Goal: Check status: Check status

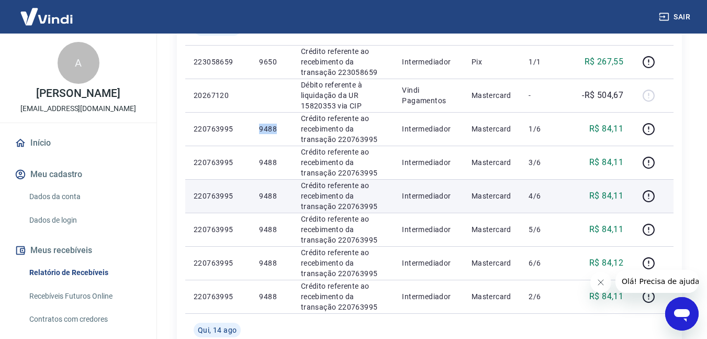
scroll to position [452, 0]
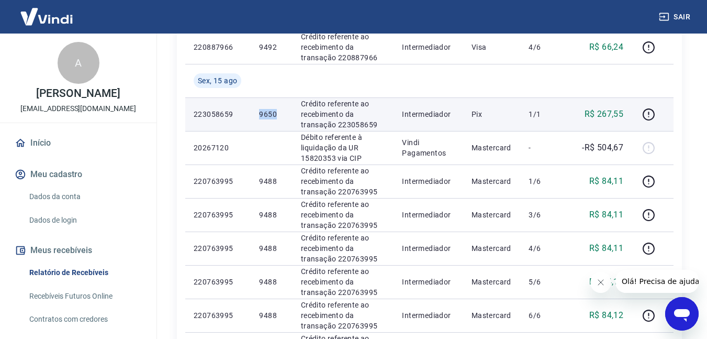
drag, startPoint x: 277, startPoint y: 114, endPoint x: 255, endPoint y: 112, distance: 22.5
click at [255, 112] on td "9650" at bounding box center [271, 113] width 41 height 33
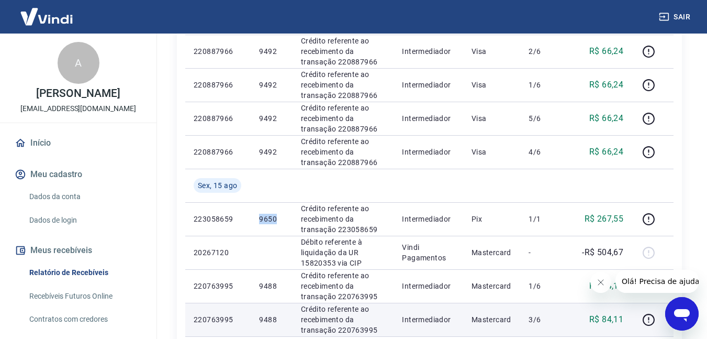
scroll to position [242, 0]
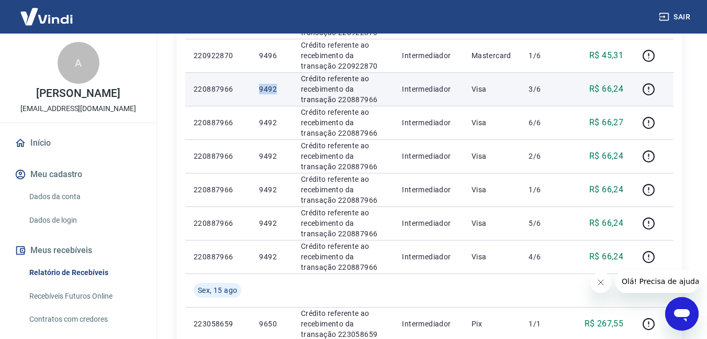
drag, startPoint x: 248, startPoint y: 89, endPoint x: 283, endPoint y: 89, distance: 34.5
click at [283, 89] on tr "220887966 9492 Crédito referente ao recebimento da transação 220887966 Intermed…" at bounding box center [429, 88] width 488 height 33
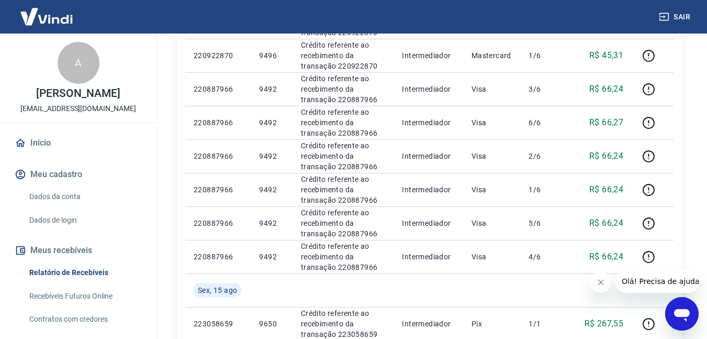
click at [165, 256] on div "Início / Meus Recebíveis / Relatório de Recebíveis Relatório de Recebíveis Saib…" at bounding box center [429, 330] width 530 height 1078
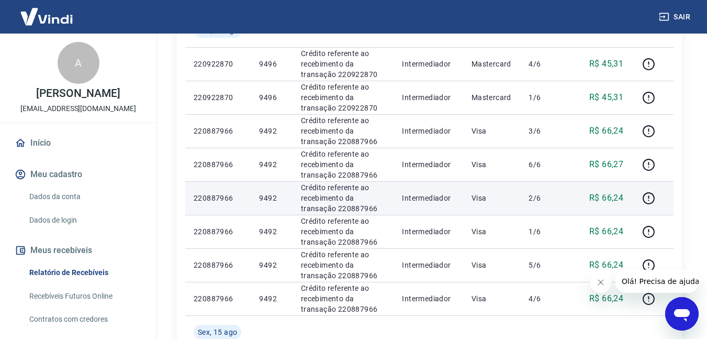
scroll to position [190, 0]
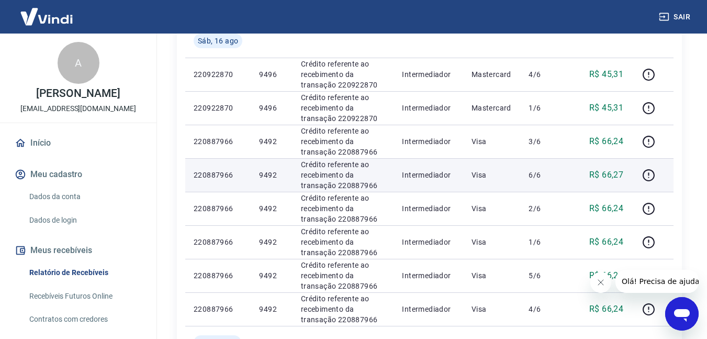
click at [235, 174] on p "220887966" at bounding box center [218, 175] width 49 height 10
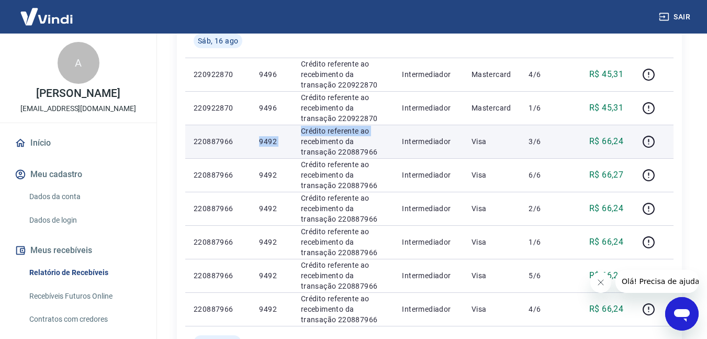
drag, startPoint x: 256, startPoint y: 147, endPoint x: 294, endPoint y: 145, distance: 37.7
click at [294, 145] on tr "220887966 9492 Crédito referente ao recebimento da transação 220887966 Intermed…" at bounding box center [429, 141] width 488 height 33
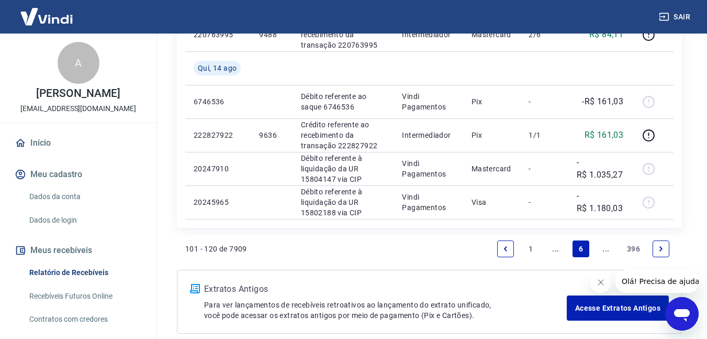
scroll to position [818, 0]
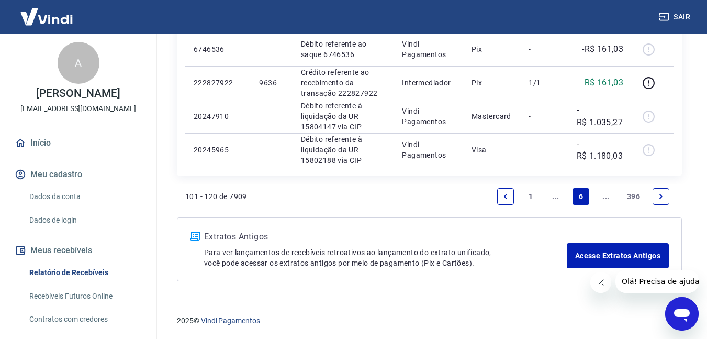
click at [503, 198] on icon "Previous page" at bounding box center [505, 196] width 7 height 7
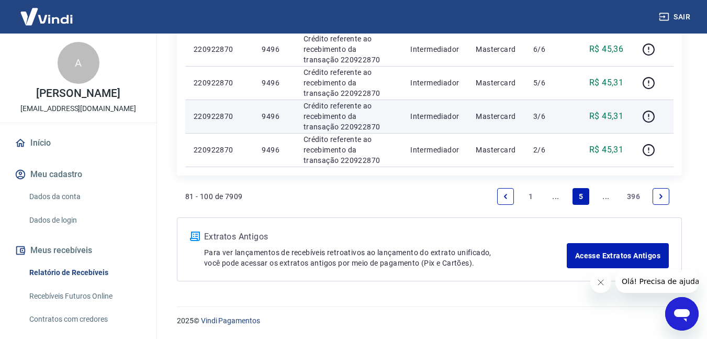
scroll to position [732, 0]
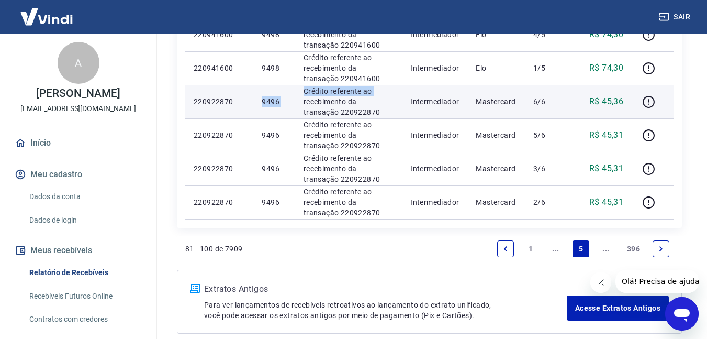
drag, startPoint x: 254, startPoint y: 100, endPoint x: 298, endPoint y: 99, distance: 44.5
click at [298, 99] on tr "220922870 9496 Crédito referente ao recebimento da transação 220922870 Intermed…" at bounding box center [429, 101] width 488 height 33
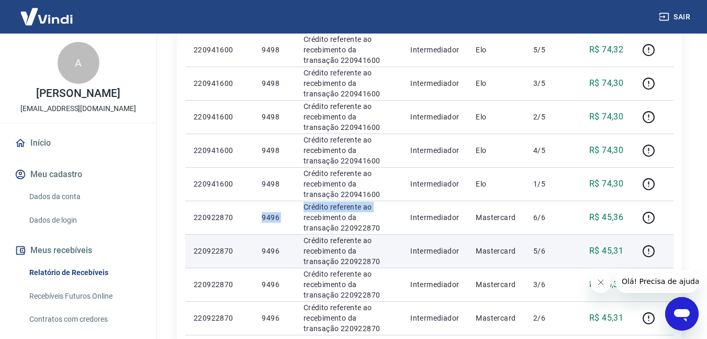
scroll to position [575, 0]
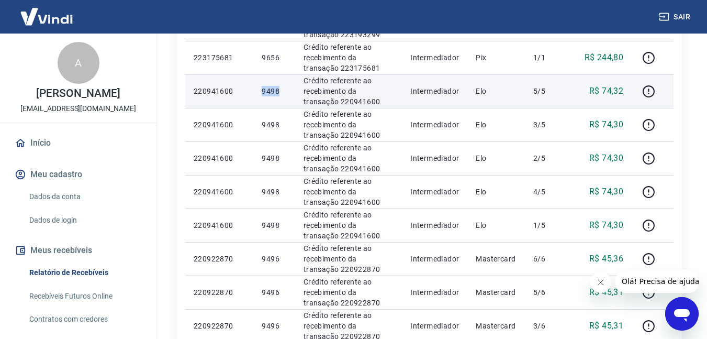
drag, startPoint x: 276, startPoint y: 92, endPoint x: 285, endPoint y: 92, distance: 8.4
click at [285, 92] on tr "220941600 9498 Crédito referente ao recebimento da transação 220941600 Intermed…" at bounding box center [429, 90] width 488 height 33
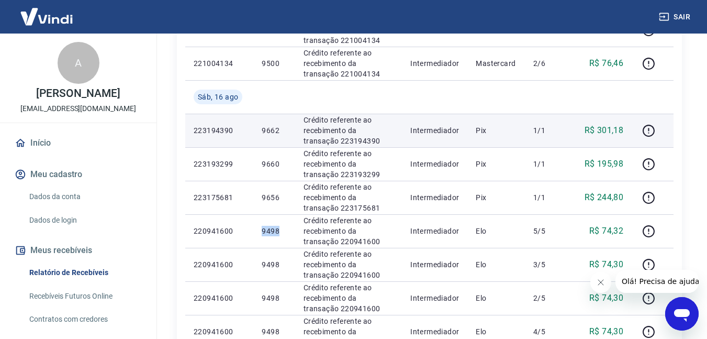
scroll to position [418, 0]
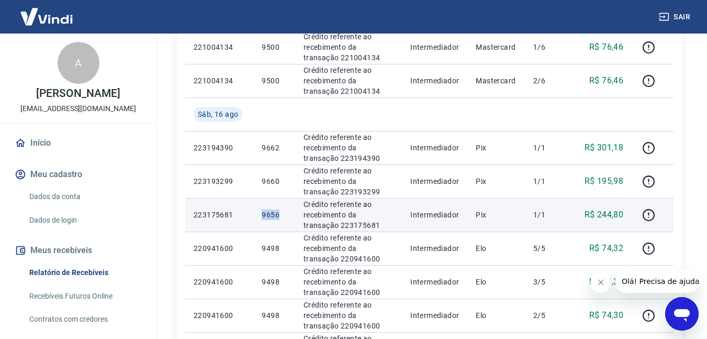
drag, startPoint x: 256, startPoint y: 209, endPoint x: 285, endPoint y: 209, distance: 28.8
click at [285, 209] on td "9656" at bounding box center [273, 214] width 41 height 33
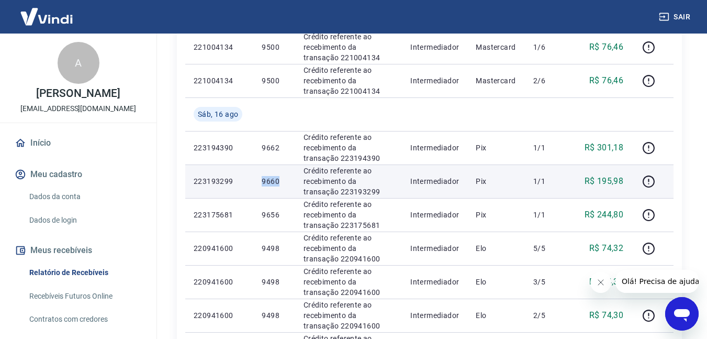
drag, startPoint x: 284, startPoint y: 185, endPoint x: 252, endPoint y: 185, distance: 31.9
click at [252, 185] on tr "223193299 9660 Crédito referente ao recebimento da transação 223193299 Intermed…" at bounding box center [429, 180] width 488 height 33
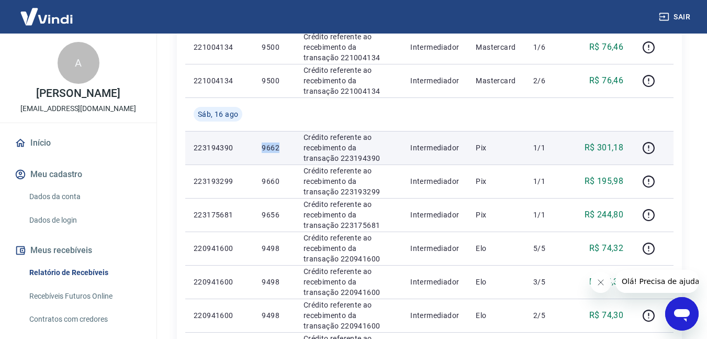
drag, startPoint x: 263, startPoint y: 152, endPoint x: 282, endPoint y: 152, distance: 18.3
click at [282, 152] on td "9662" at bounding box center [273, 147] width 41 height 33
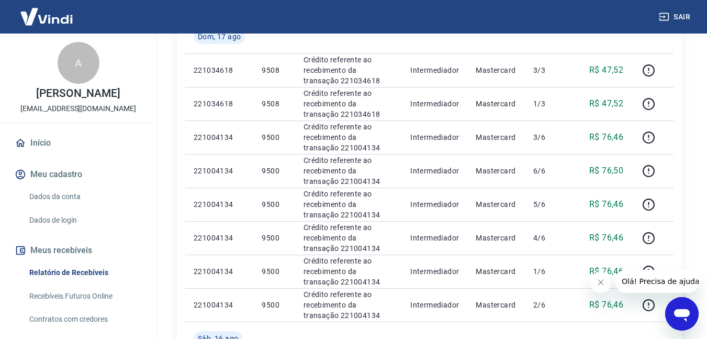
scroll to position [209, 0]
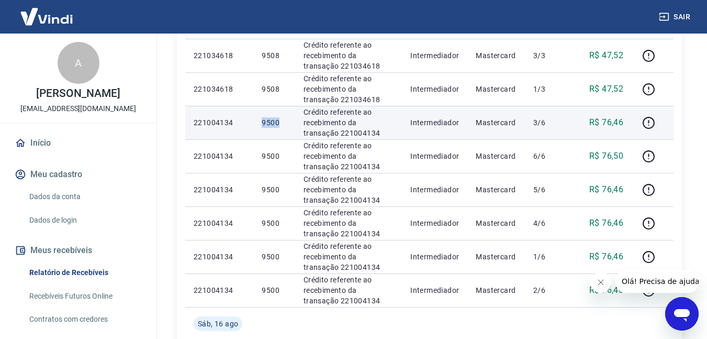
drag, startPoint x: 285, startPoint y: 121, endPoint x: 251, endPoint y: 121, distance: 33.5
click at [251, 121] on tr "221004134 9500 Crédito referente ao recebimento da transação 221004134 Intermed…" at bounding box center [429, 122] width 488 height 33
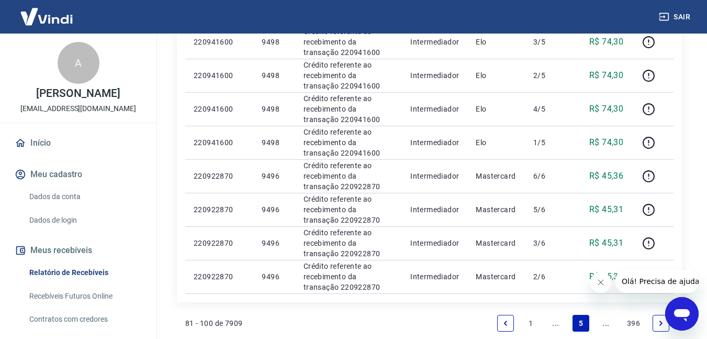
scroll to position [784, 0]
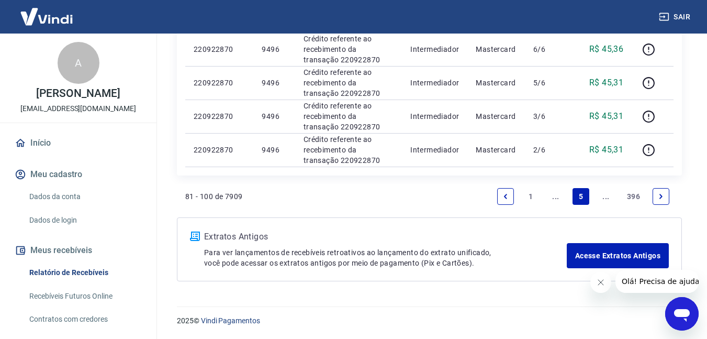
click at [508, 198] on icon "Previous page" at bounding box center [505, 196] width 7 height 7
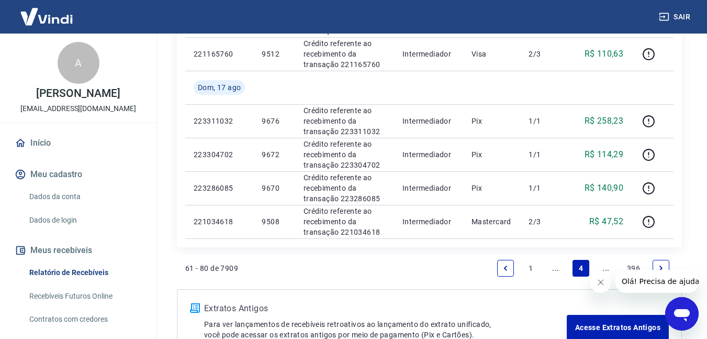
scroll to position [818, 0]
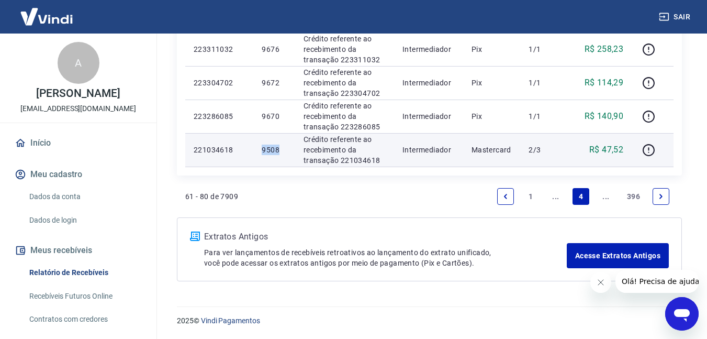
drag, startPoint x: 256, startPoint y: 152, endPoint x: 291, endPoint y: 152, distance: 34.5
click at [291, 152] on td "9508" at bounding box center [273, 149] width 41 height 33
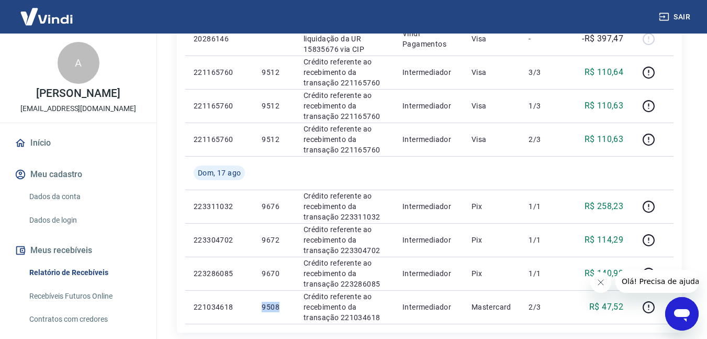
scroll to position [713, 0]
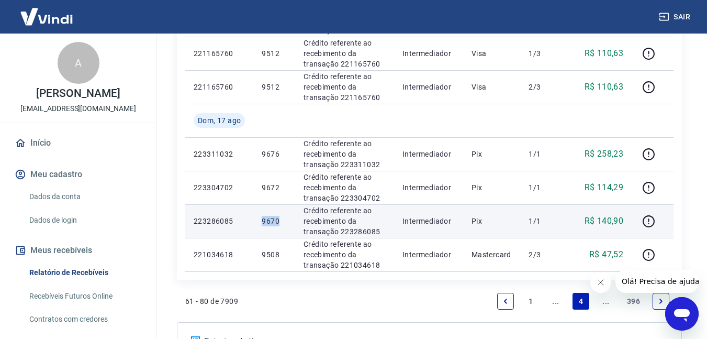
drag, startPoint x: 283, startPoint y: 221, endPoint x: 241, endPoint y: 216, distance: 42.8
click at [241, 216] on tr "223286085 9670 Crédito referente ao recebimento da transação 223286085 Intermed…" at bounding box center [429, 220] width 488 height 33
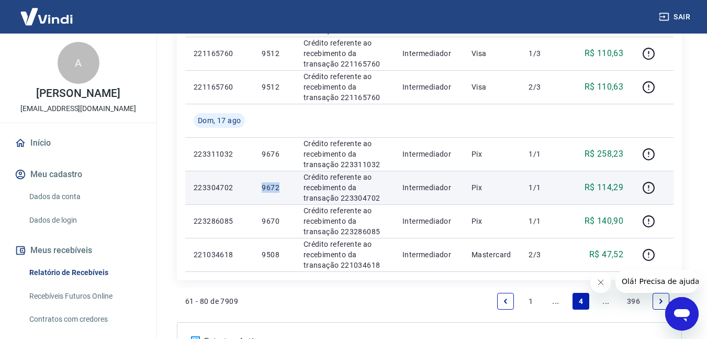
drag, startPoint x: 257, startPoint y: 184, endPoint x: 283, endPoint y: 184, distance: 25.6
click at [283, 184] on td "9672" at bounding box center [273, 187] width 41 height 33
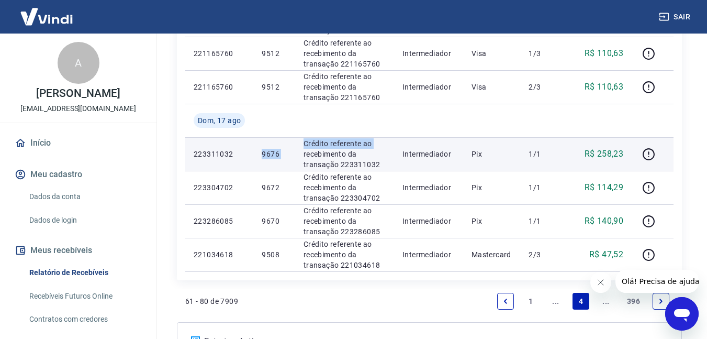
drag, startPoint x: 261, startPoint y: 153, endPoint x: 301, endPoint y: 155, distance: 40.3
click at [301, 155] on tr "223311032 9676 Crédito referente ao recebimento da transação 223311032 Intermed…" at bounding box center [429, 153] width 488 height 33
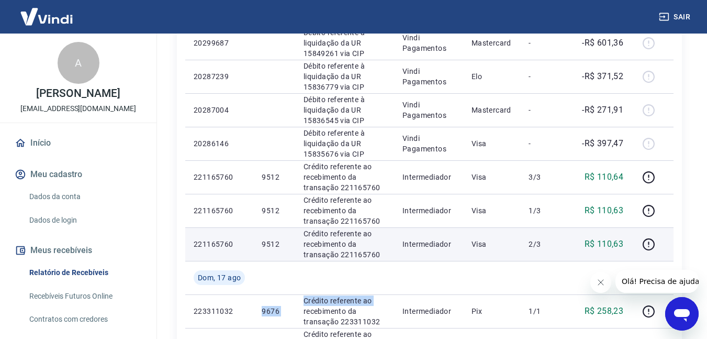
scroll to position [504, 0]
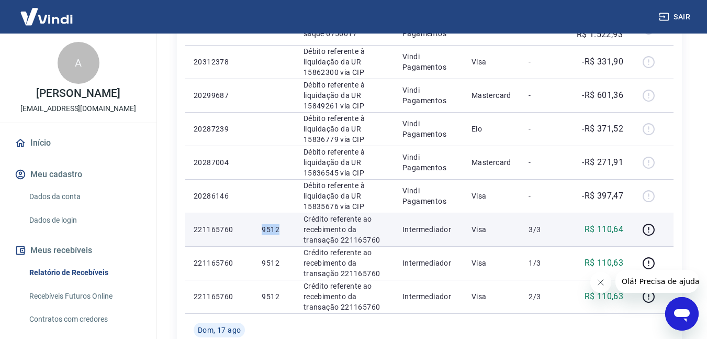
drag, startPoint x: 264, startPoint y: 227, endPoint x: 286, endPoint y: 227, distance: 22.5
click at [286, 227] on p "9512" at bounding box center [274, 229] width 25 height 10
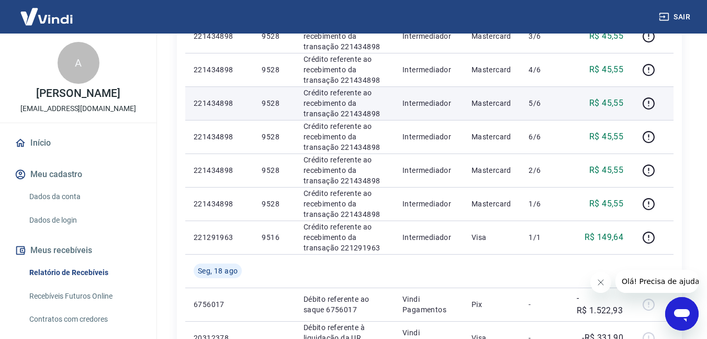
scroll to position [242, 0]
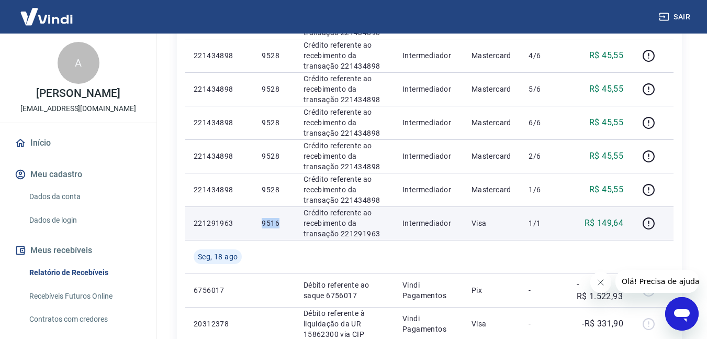
drag, startPoint x: 287, startPoint y: 226, endPoint x: 233, endPoint y: 226, distance: 53.9
click at [233, 226] on tr "221291963 9516 Crédito referente ao recebimento da transação 221291963 Intermed…" at bounding box center [429, 222] width 488 height 33
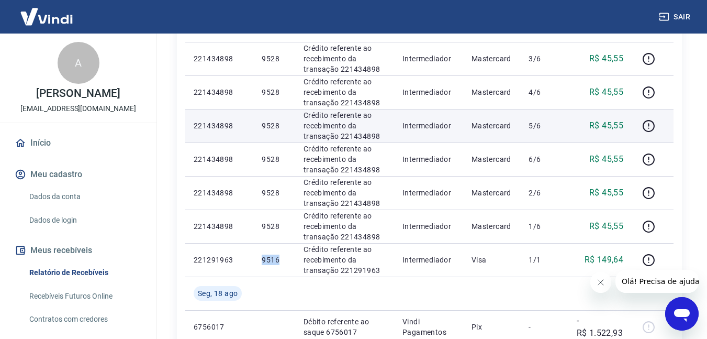
scroll to position [190, 0]
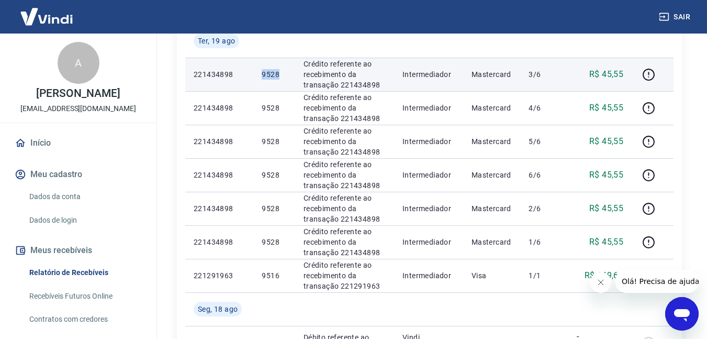
drag, startPoint x: 251, startPoint y: 74, endPoint x: 284, endPoint y: 74, distance: 33.0
click at [284, 74] on tr "221434898 9528 Crédito referente ao recebimento da transação 221434898 Intermed…" at bounding box center [429, 74] width 488 height 33
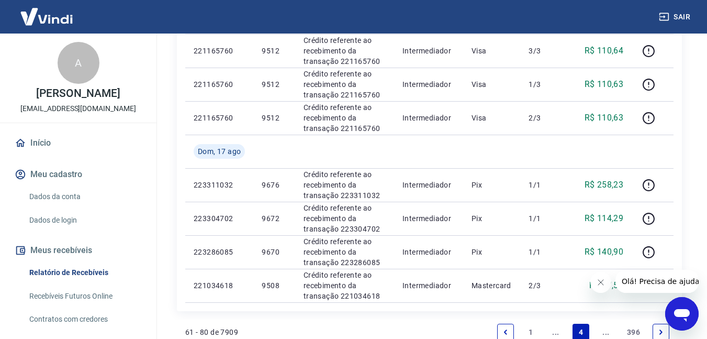
scroll to position [818, 0]
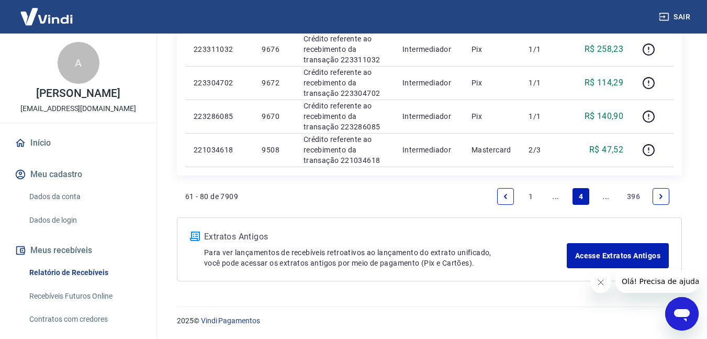
click at [498, 195] on link "Previous page" at bounding box center [505, 196] width 17 height 17
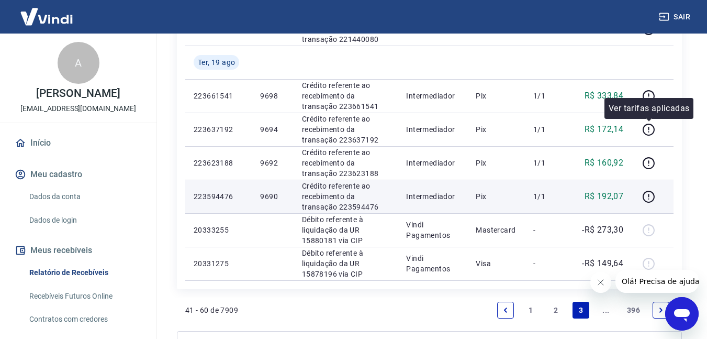
scroll to position [680, 0]
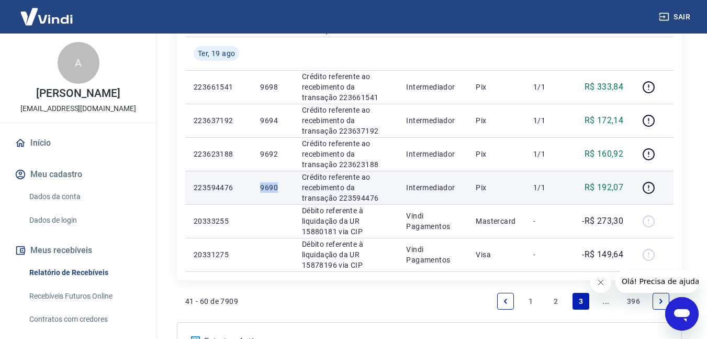
drag, startPoint x: 280, startPoint y: 189, endPoint x: 292, endPoint y: 189, distance: 12.6
click at [292, 189] on tr "223594476 9690 Crédito referente ao recebimento da transação 223594476 Intermed…" at bounding box center [429, 187] width 488 height 33
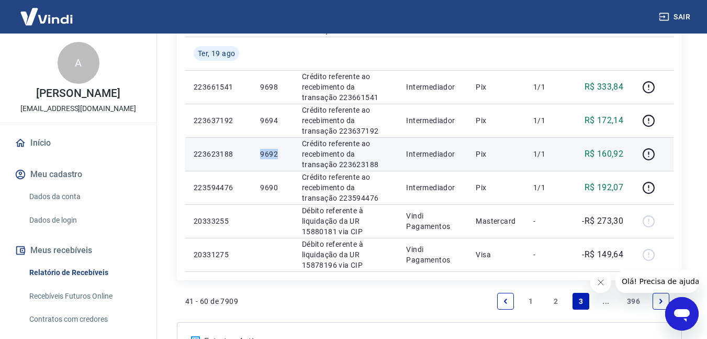
drag, startPoint x: 260, startPoint y: 153, endPoint x: 289, endPoint y: 156, distance: 29.5
click at [289, 156] on td "9692" at bounding box center [272, 153] width 41 height 33
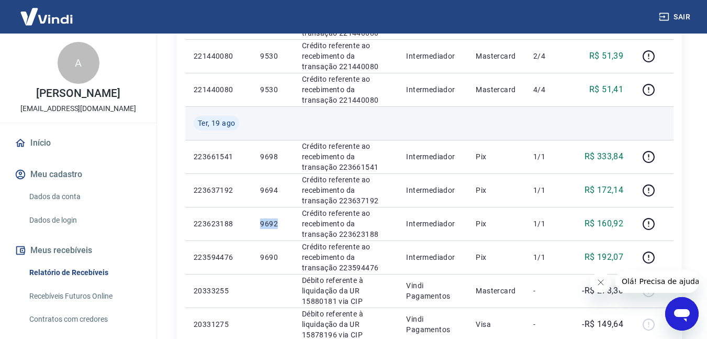
scroll to position [627, 0]
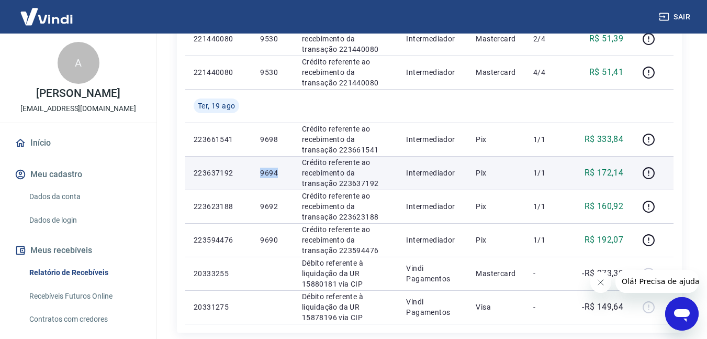
drag, startPoint x: 257, startPoint y: 168, endPoint x: 280, endPoint y: 173, distance: 23.5
click at [280, 173] on td "9694" at bounding box center [272, 172] width 41 height 33
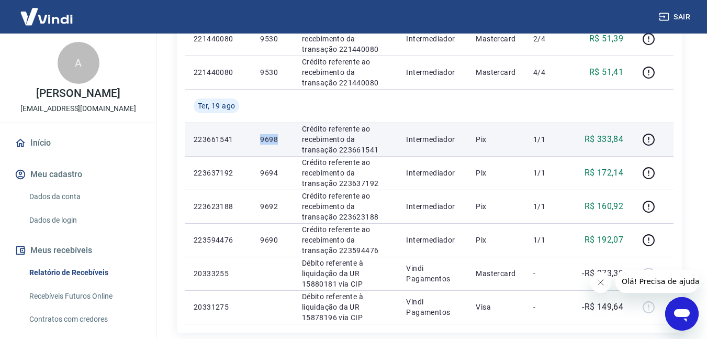
drag, startPoint x: 268, startPoint y: 141, endPoint x: 283, endPoint y: 141, distance: 14.1
click at [283, 141] on td "9698" at bounding box center [272, 138] width 41 height 33
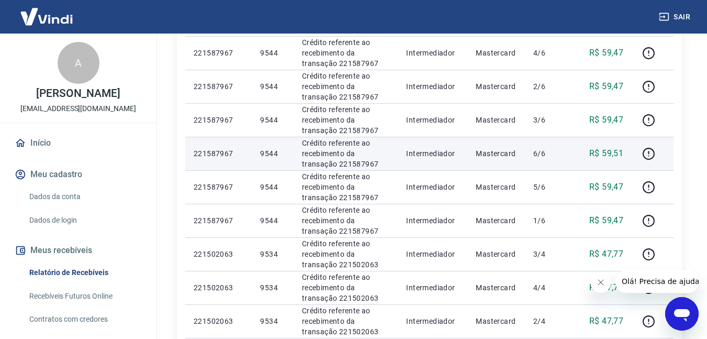
scroll to position [209, 0]
